Goal: Task Accomplishment & Management: Use online tool/utility

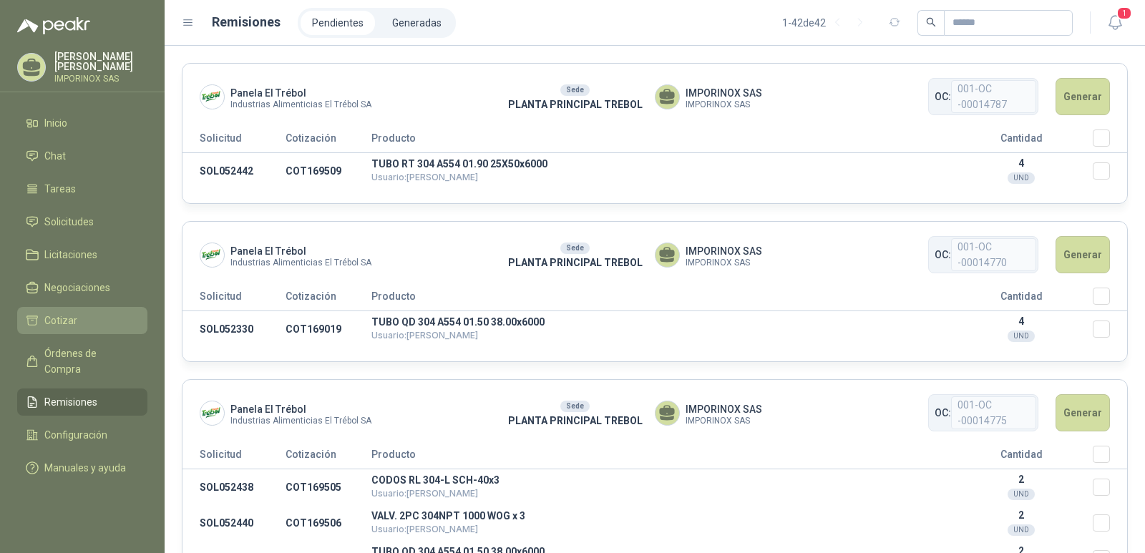
click at [62, 321] on span "Cotizar" at bounding box center [60, 321] width 33 height 16
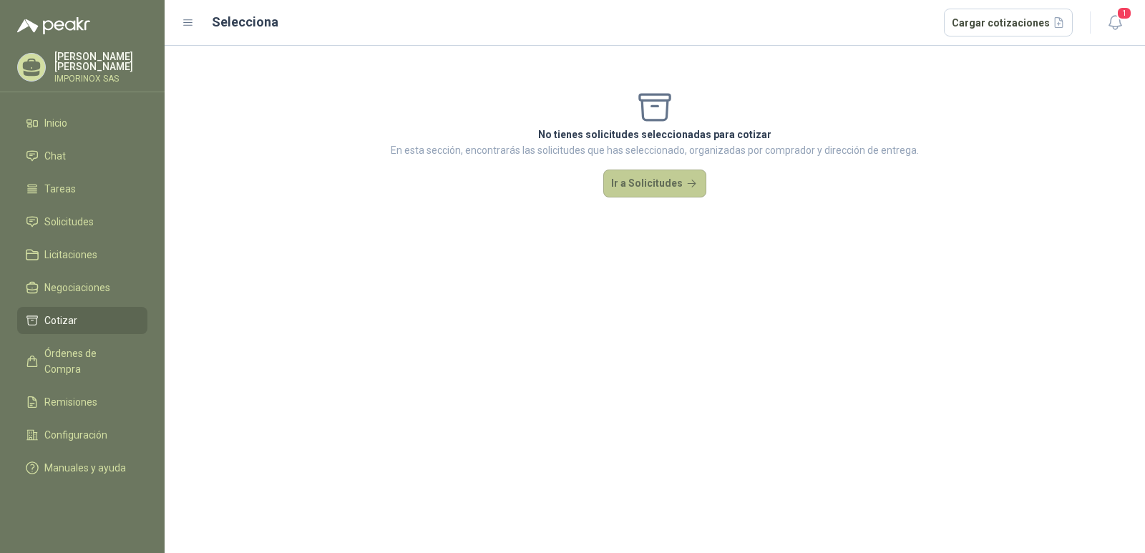
click at [647, 185] on button "Ir a Solicitudes" at bounding box center [655, 184] width 103 height 29
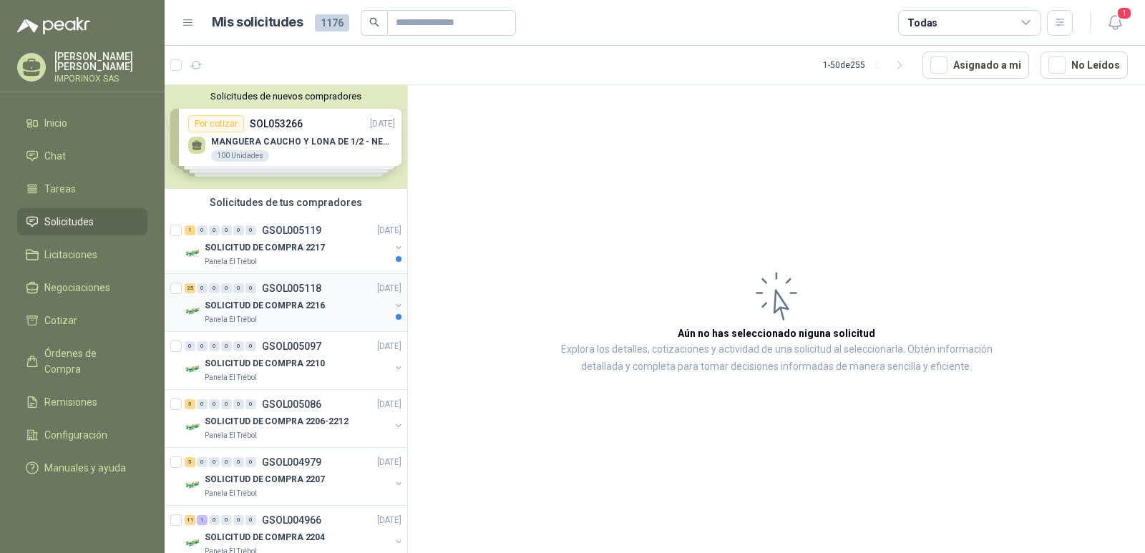
click at [224, 312] on p "SOLICITUD DE COMPRA 2216" at bounding box center [265, 306] width 120 height 14
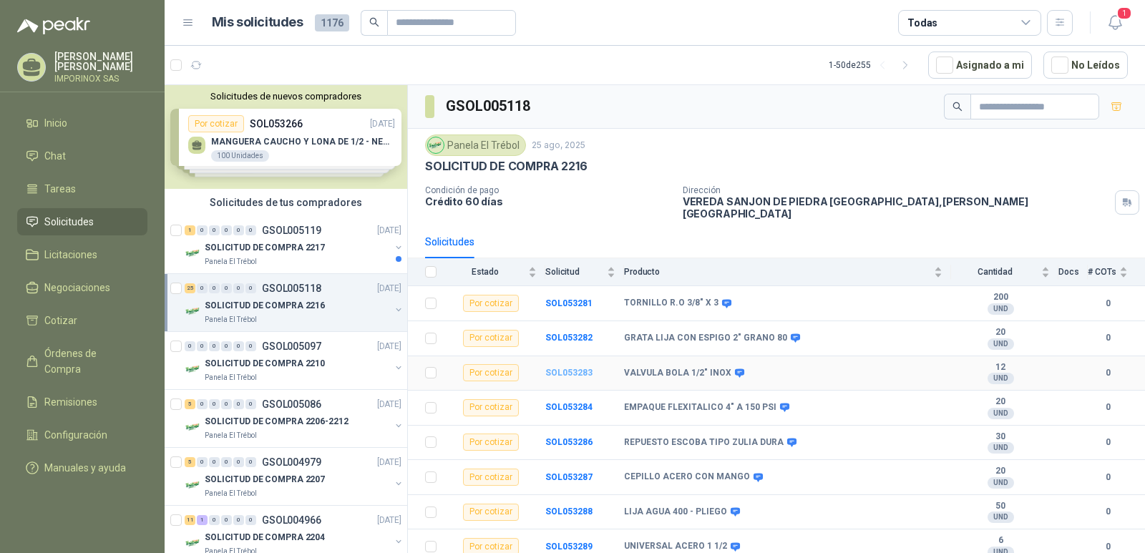
click at [571, 368] on b "SOL053283" at bounding box center [569, 373] width 47 height 10
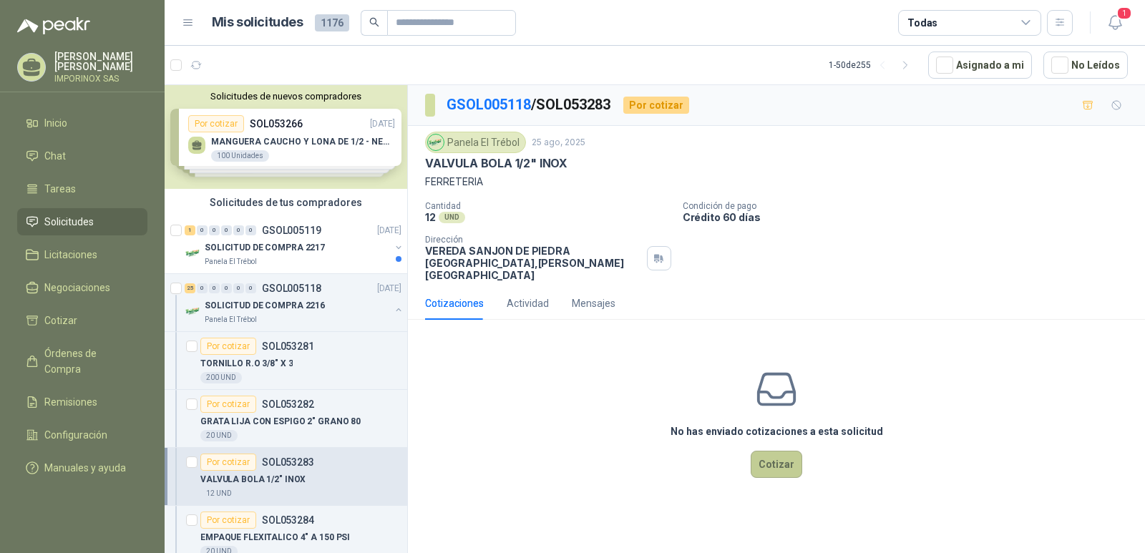
click at [773, 451] on button "Cotizar" at bounding box center [777, 464] width 52 height 27
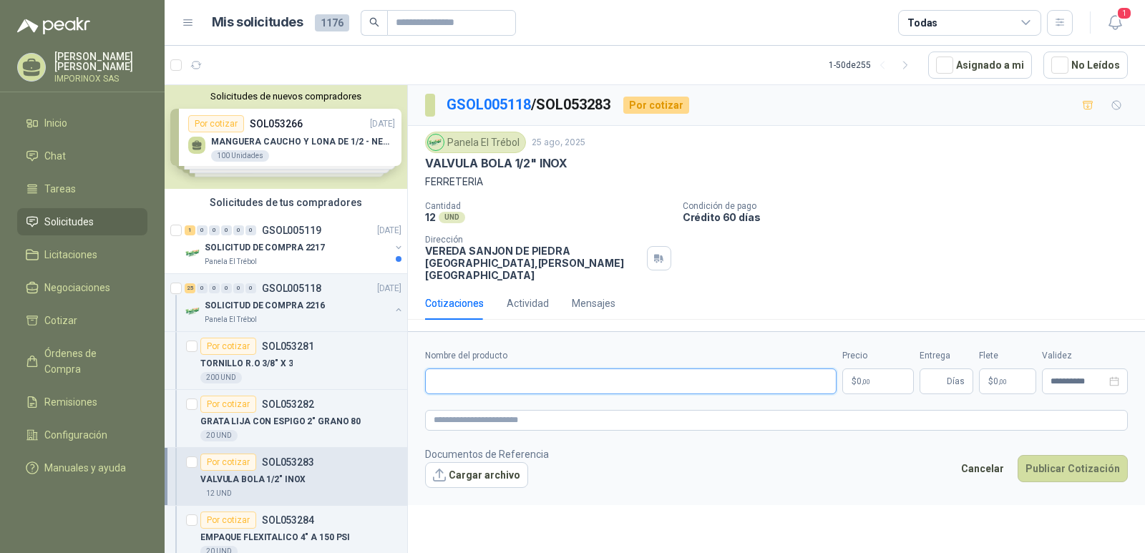
paste input "**********"
type input "**********"
paste textarea "**********"
type textarea "**********"
click at [875, 369] on p "$ 0 ,00" at bounding box center [879, 382] width 72 height 26
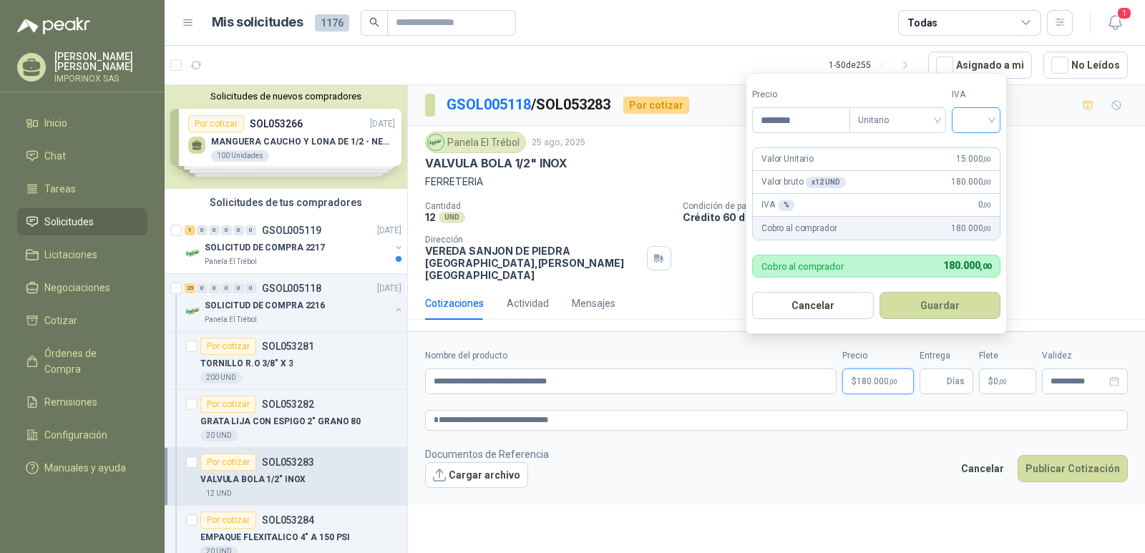
type input "********"
click at [982, 117] on input "search" at bounding box center [976, 118] width 31 height 21
click at [973, 141] on div "19%" at bounding box center [980, 149] width 44 height 23
click at [950, 300] on button "Guardar" at bounding box center [942, 305] width 123 height 27
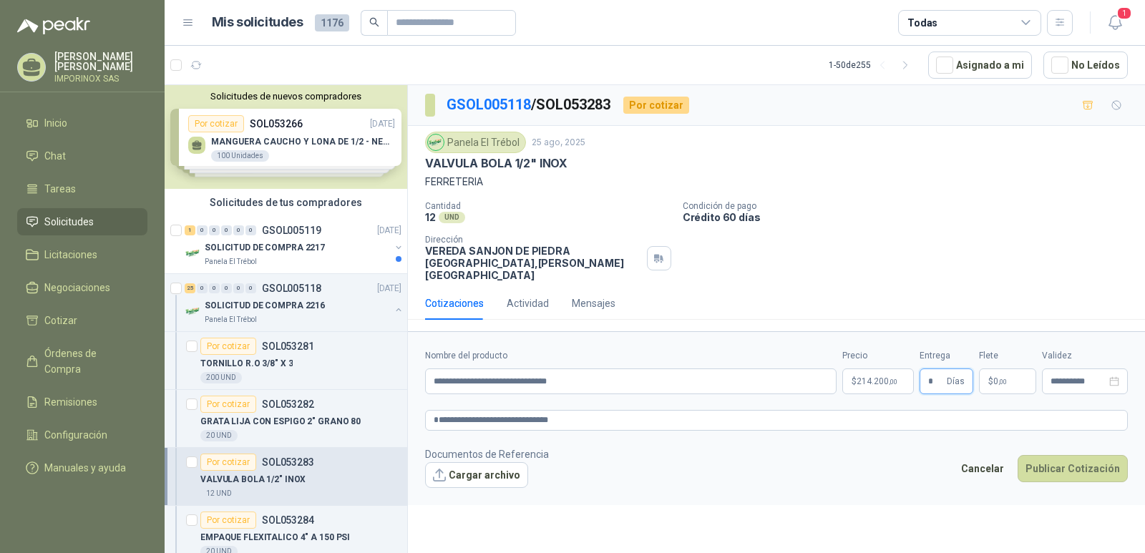
type input "*"
click at [995, 369] on p "$ 0 ,00" at bounding box center [1007, 382] width 57 height 26
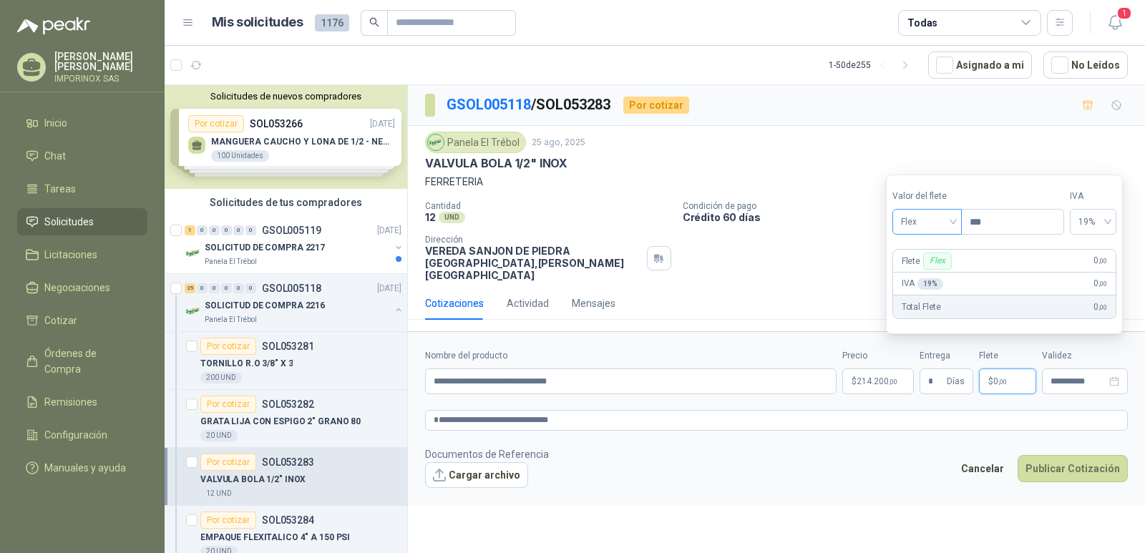
click at [941, 223] on span "Flex" at bounding box center [927, 221] width 52 height 21
click at [927, 276] on div "Incluido" at bounding box center [928, 275] width 49 height 16
click at [1113, 377] on icon "close-circle" at bounding box center [1115, 382] width 10 height 10
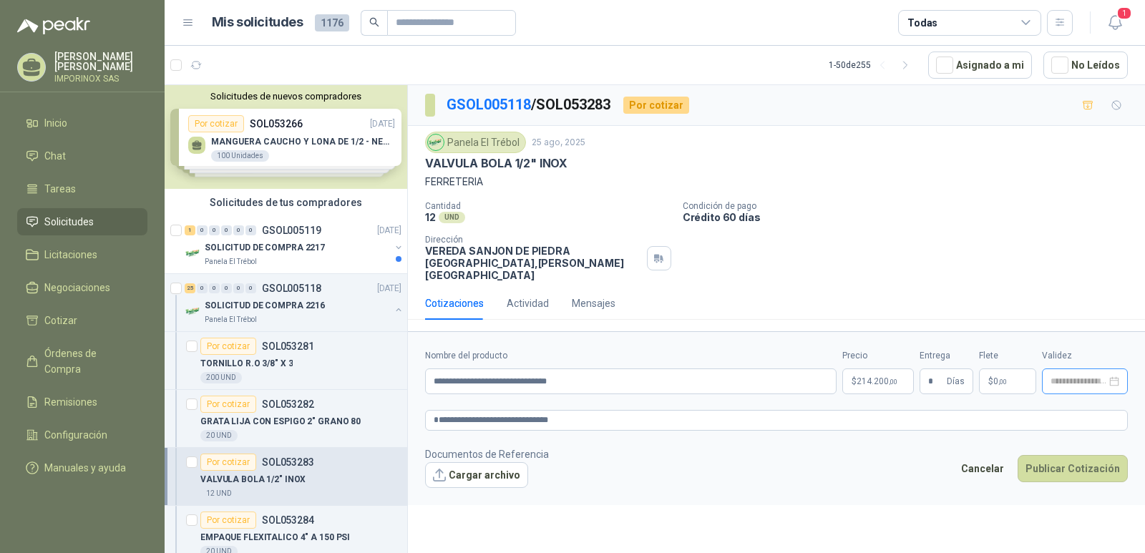
click at [1113, 377] on div at bounding box center [1085, 382] width 69 height 10
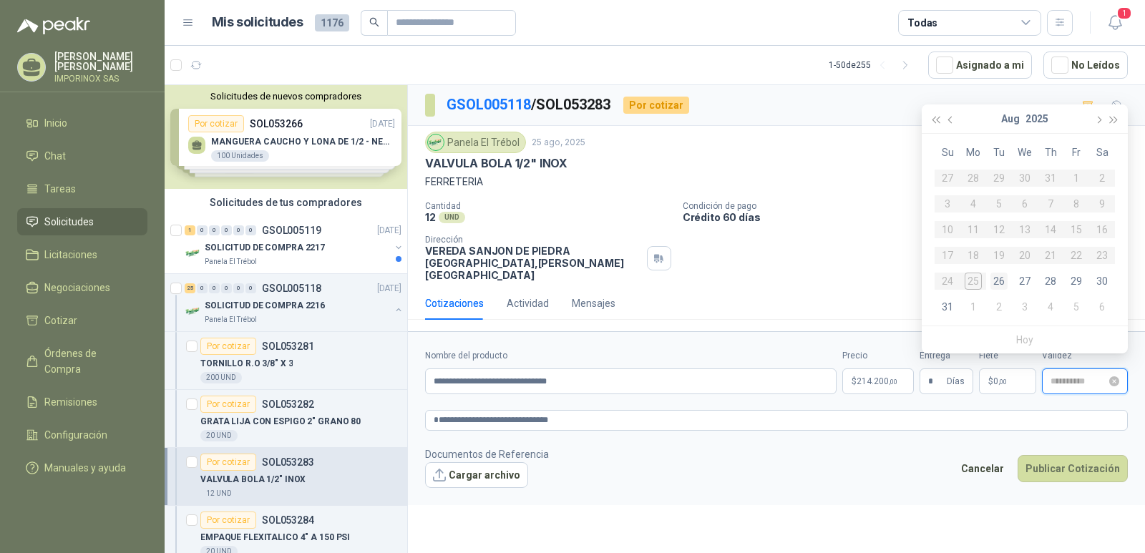
type input "**********"
click at [1080, 278] on div "29" at bounding box center [1076, 281] width 17 height 17
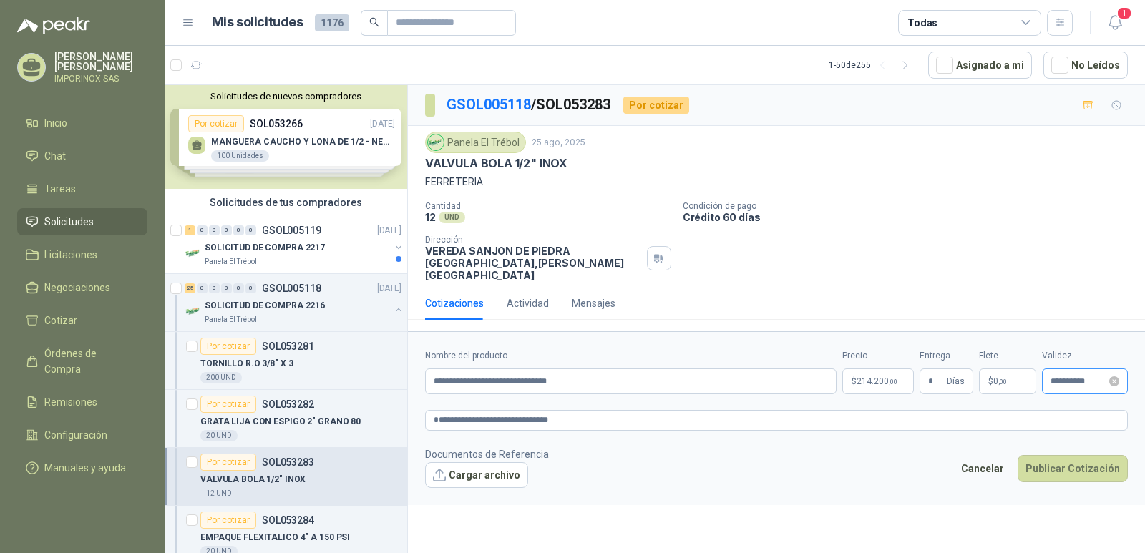
type input "**********"
click at [1080, 455] on button "Publicar Cotización" at bounding box center [1073, 468] width 110 height 27
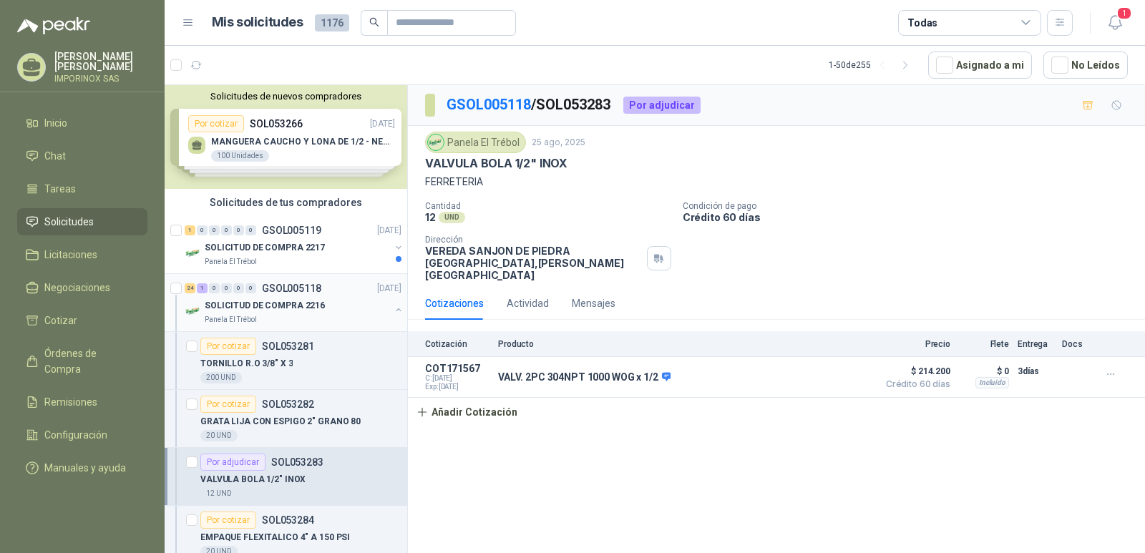
click at [263, 307] on p "SOLICITUD DE COMPRA 2216" at bounding box center [265, 306] width 120 height 14
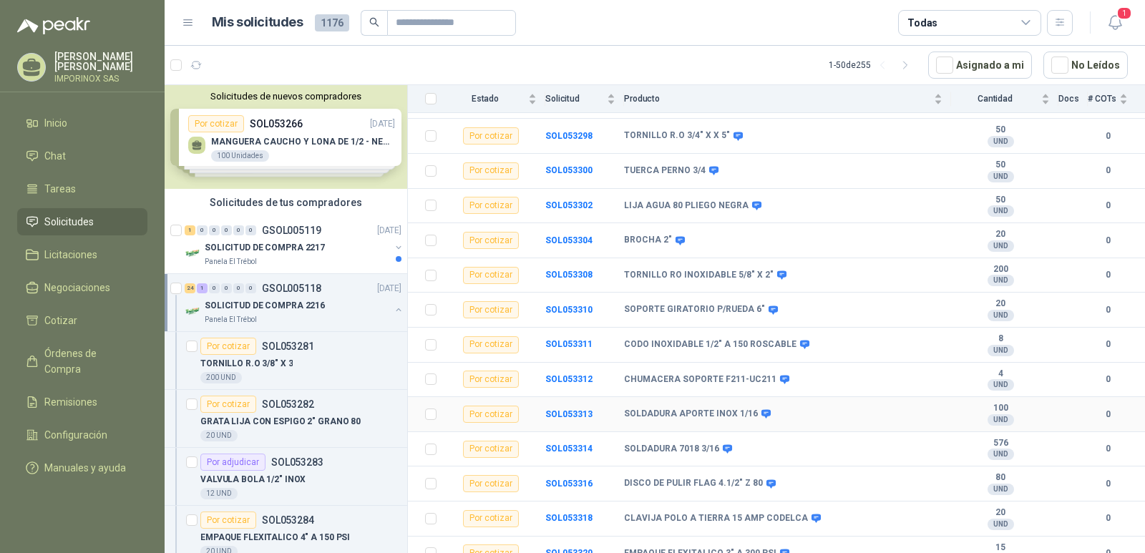
scroll to position [588, 0]
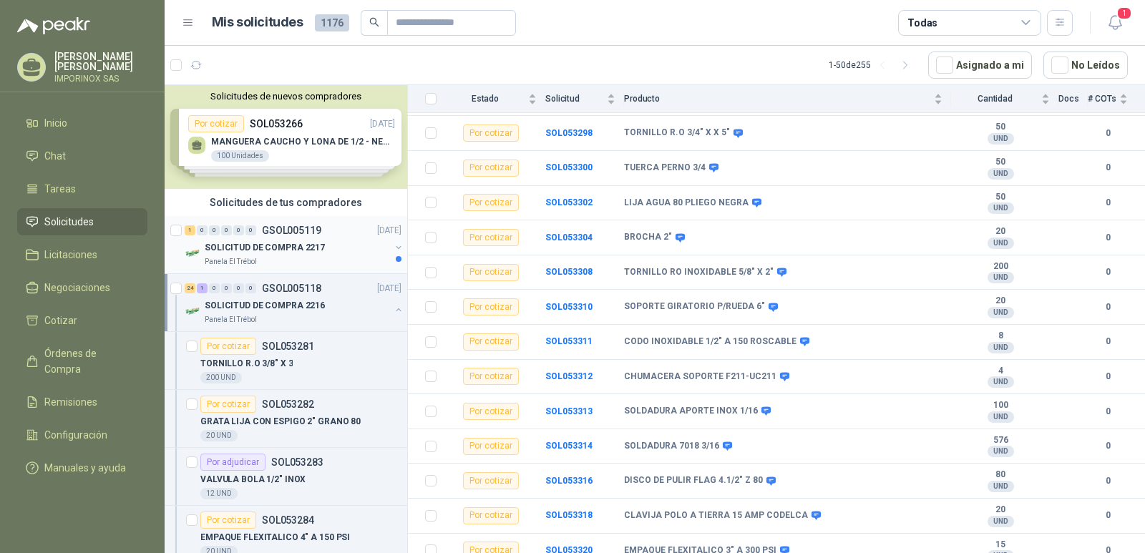
click at [268, 243] on p "SOLICITUD DE COMPRA 2217" at bounding box center [265, 248] width 120 height 14
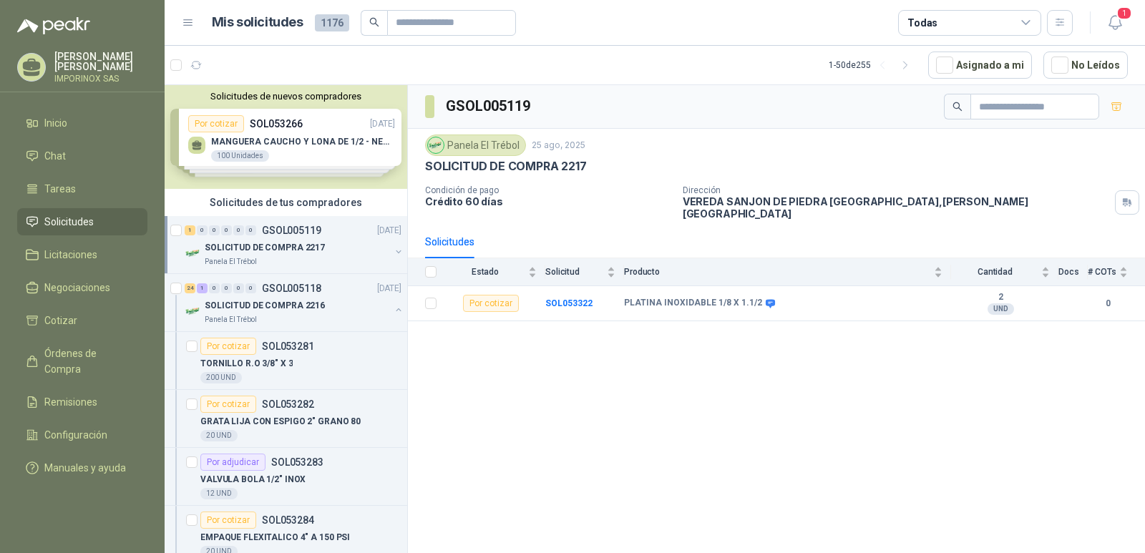
click at [393, 251] on button "button" at bounding box center [398, 251] width 11 height 11
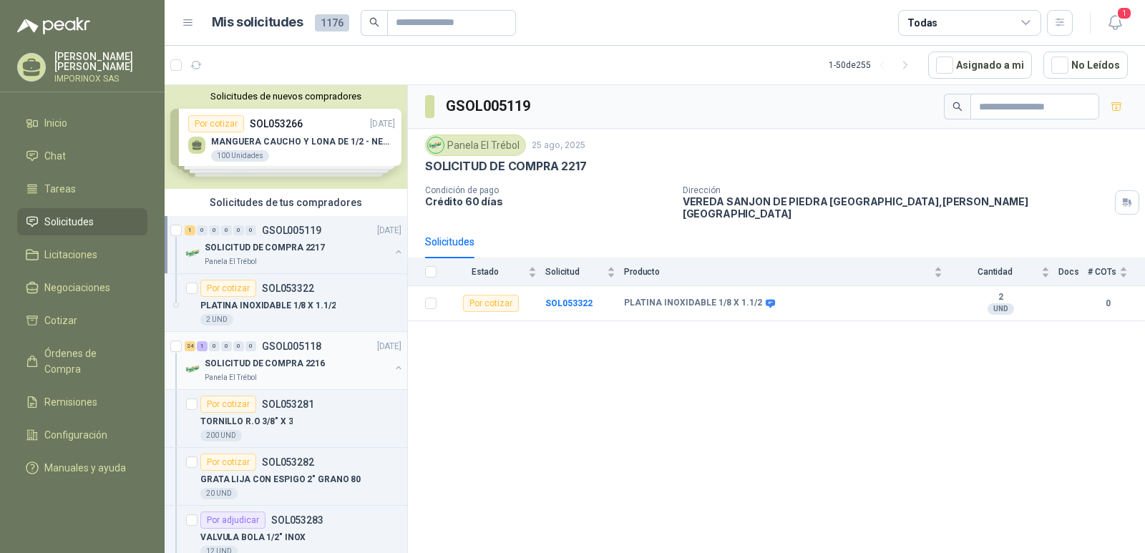
click at [393, 366] on button "button" at bounding box center [398, 367] width 11 height 11
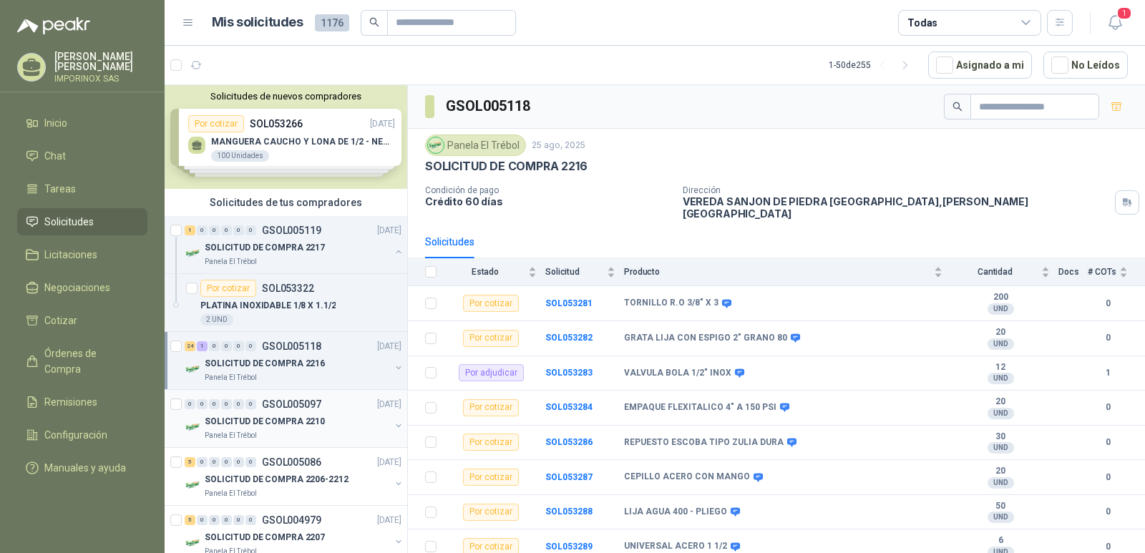
click at [282, 420] on p "SOLICITUD DE COMPRA 2210" at bounding box center [265, 422] width 120 height 14
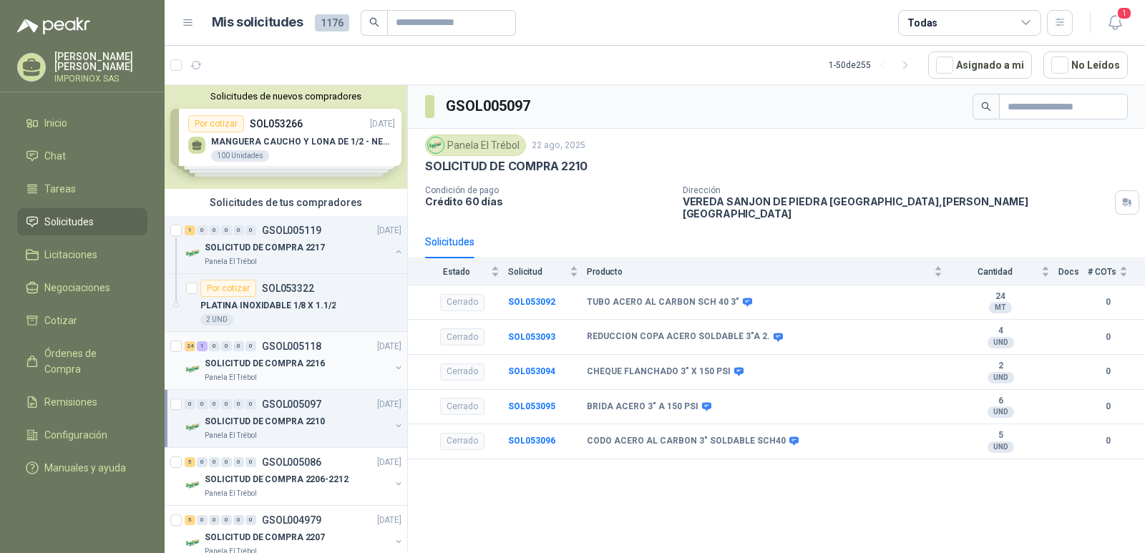
click at [261, 369] on p "SOLICITUD DE COMPRA 2216" at bounding box center [265, 364] width 120 height 14
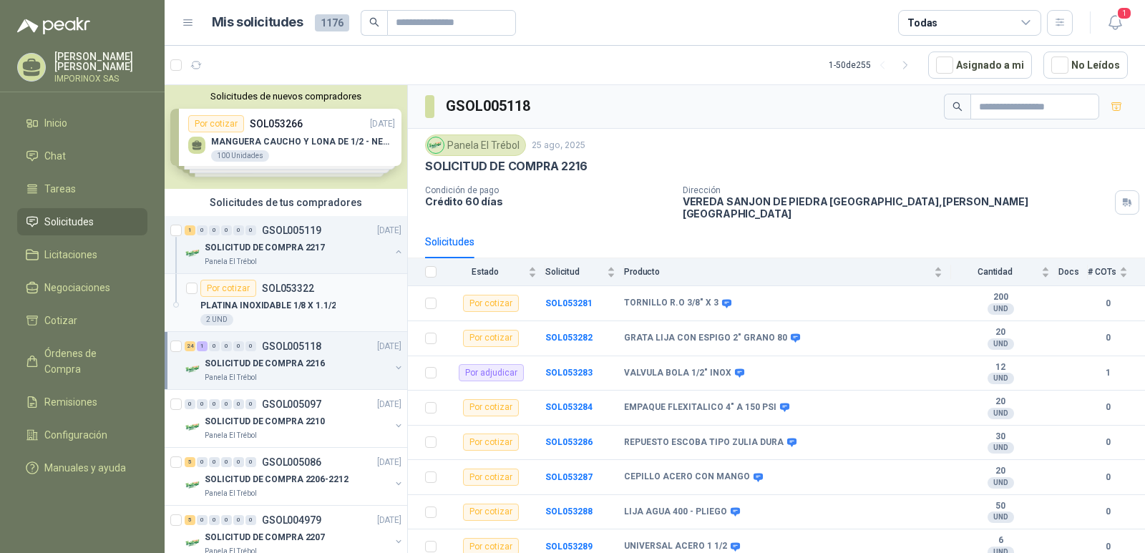
click at [294, 279] on article "Por cotizar SOL053322 PLATINA INOXIDABLE 1/8 X 1.1/2 2 UND" at bounding box center [286, 303] width 243 height 58
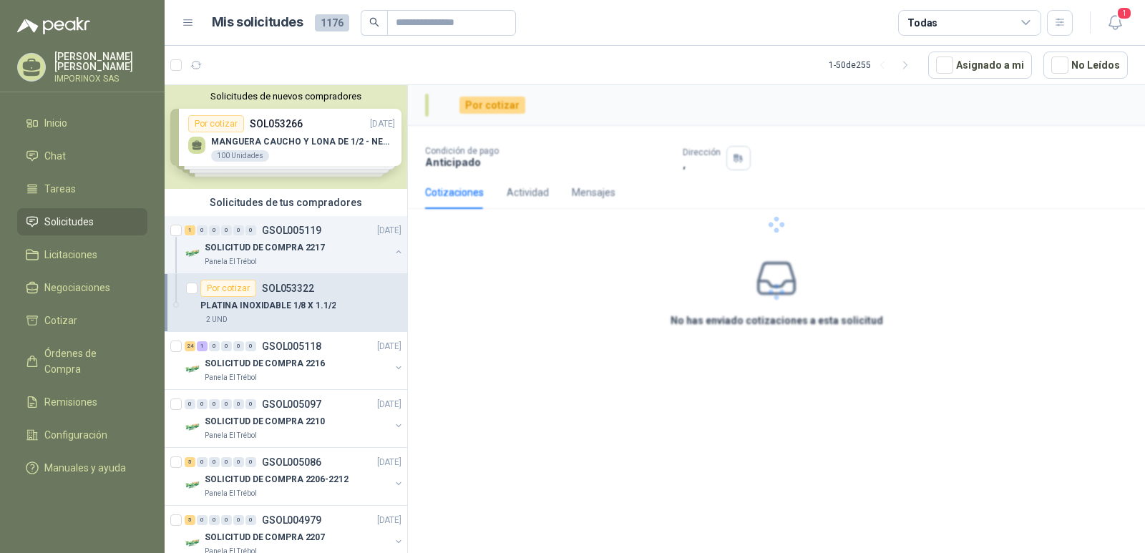
click at [316, 295] on div "Por cotizar SOL053322" at bounding box center [300, 288] width 201 height 17
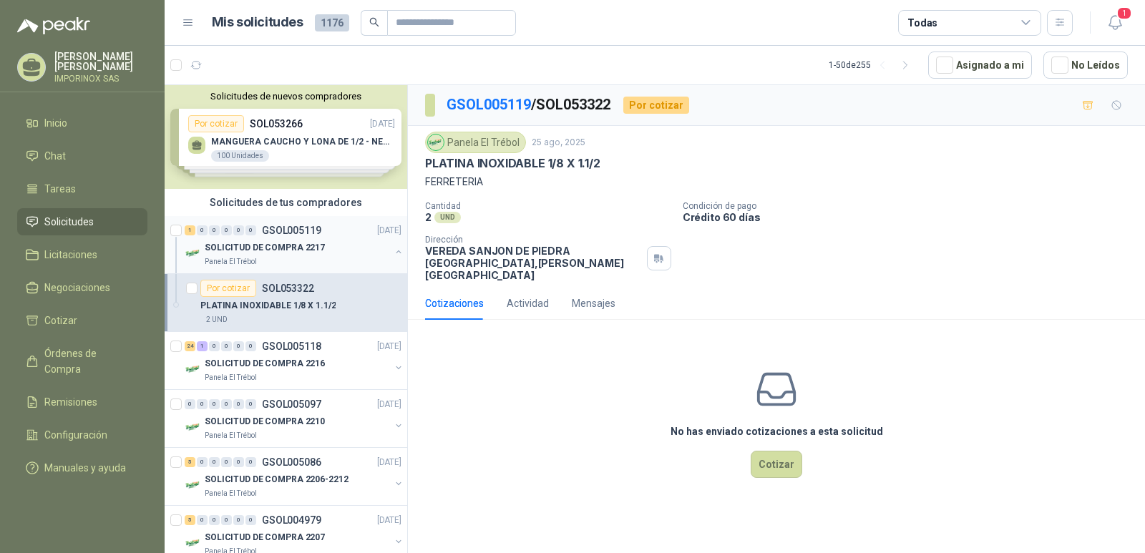
click at [269, 242] on p "SOLICITUD DE COMPRA 2217" at bounding box center [265, 248] width 120 height 14
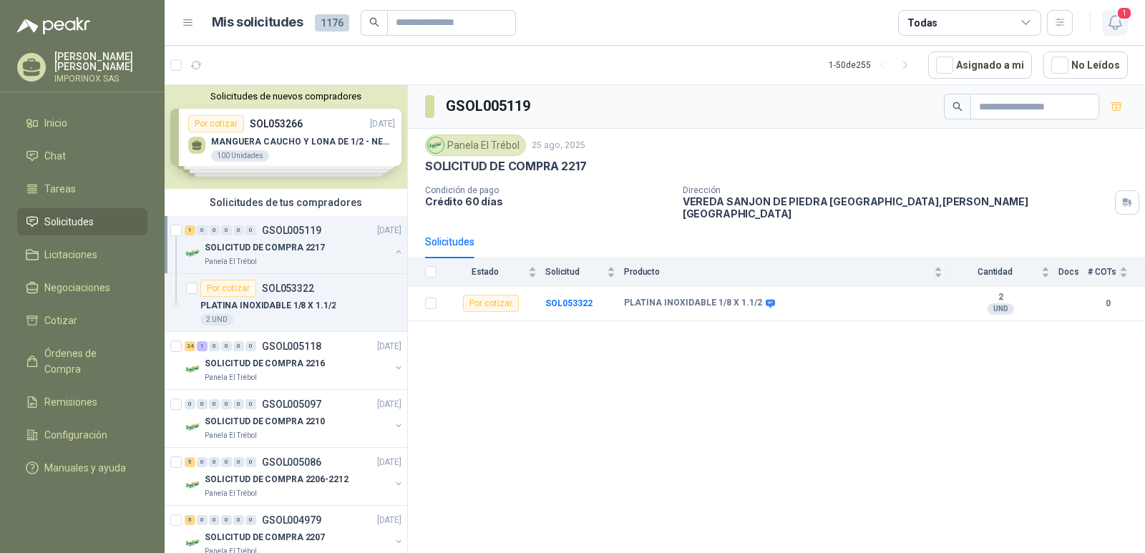
click at [1121, 13] on span "1" at bounding box center [1125, 13] width 16 height 14
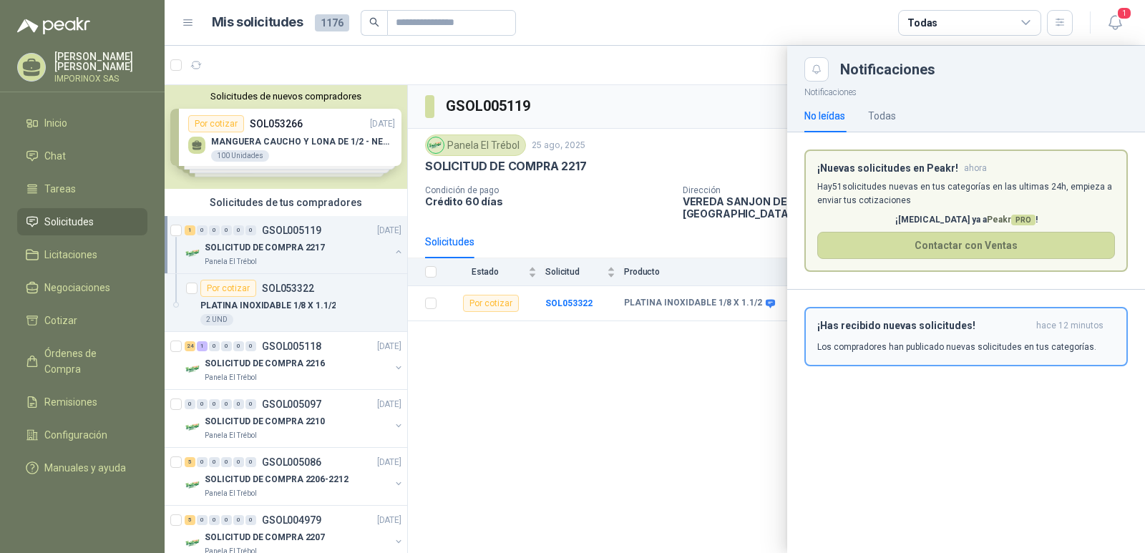
click at [908, 329] on h3 "¡Has recibido nuevas solicitudes!" at bounding box center [924, 326] width 213 height 12
